Goal: Entertainment & Leisure: Consume media (video, audio)

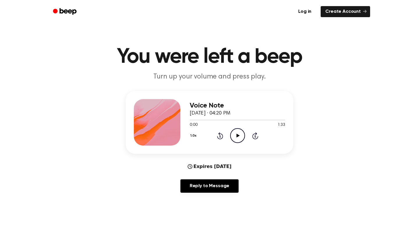
click at [235, 136] on icon "Play Audio" at bounding box center [237, 135] width 15 height 15
click at [235, 136] on icon "Pause Audio" at bounding box center [237, 135] width 15 height 15
click at [240, 135] on icon "Play Audio" at bounding box center [237, 135] width 15 height 15
